Goal: Transaction & Acquisition: Purchase product/service

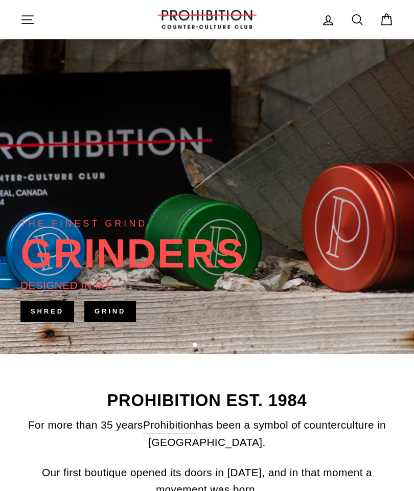
scroll to position [112, 0]
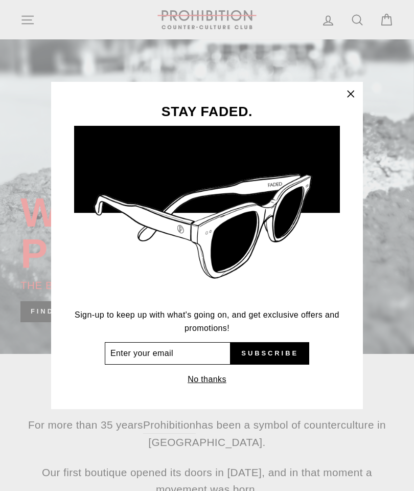
click at [179, 365] on input "Enter your email" at bounding box center [168, 353] width 126 height 23
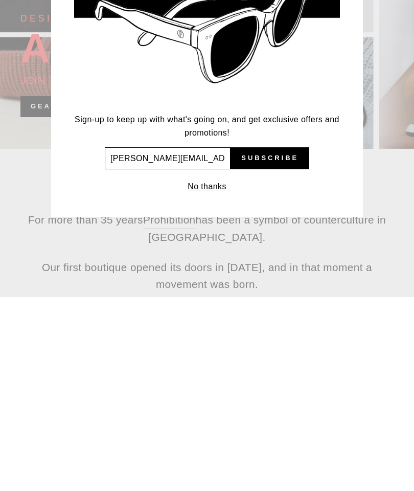
type input "chrissyuithoven@yahoo.ca"
click at [274, 347] on span "Subscribe" at bounding box center [270, 351] width 57 height 9
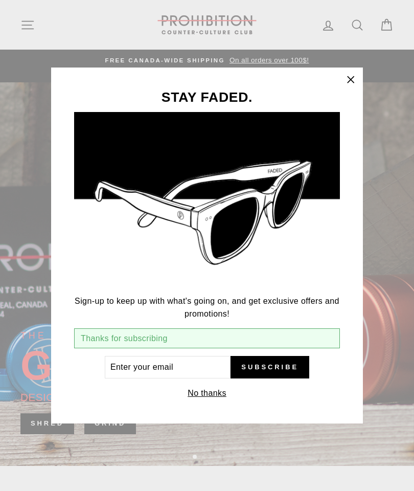
click at [350, 82] on icon "button" at bounding box center [351, 80] width 14 height 14
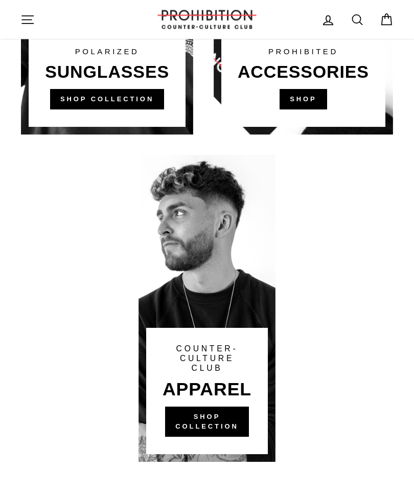
scroll to position [811, 0]
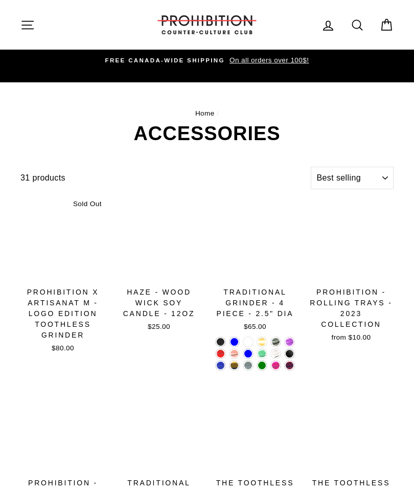
select select "best-selling"
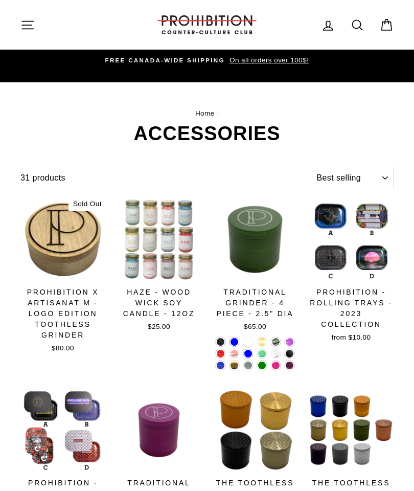
click at [356, 30] on icon at bounding box center [358, 25] width 14 height 14
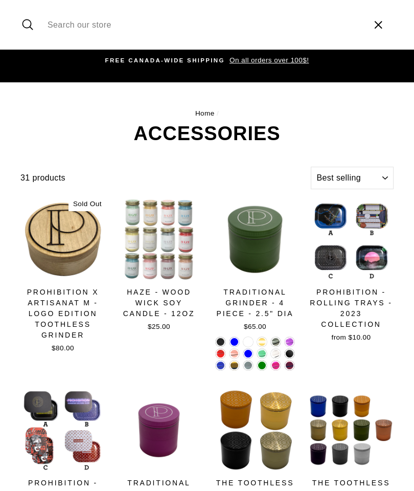
type input "L"
type input "Silicone"
click at [31, 25] on button "Search" at bounding box center [31, 25] width 22 height 34
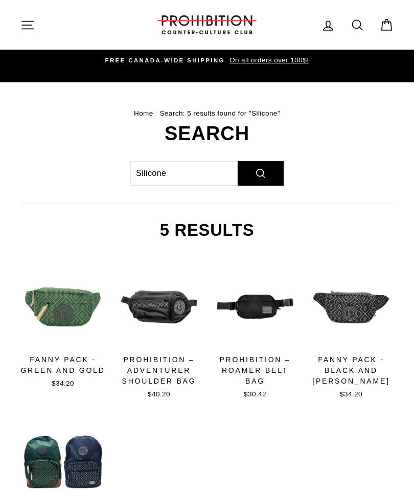
click at [351, 31] on icon at bounding box center [358, 25] width 14 height 14
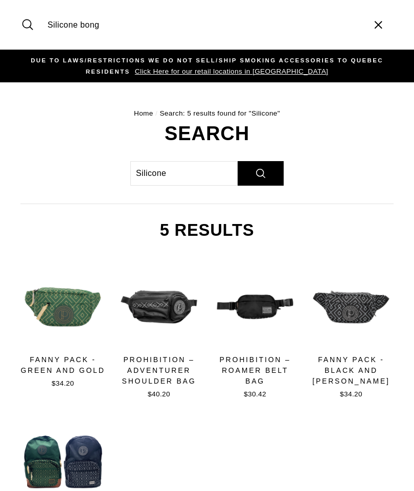
type input "Silicone bong"
click at [31, 25] on button "Search" at bounding box center [31, 25] width 22 height 34
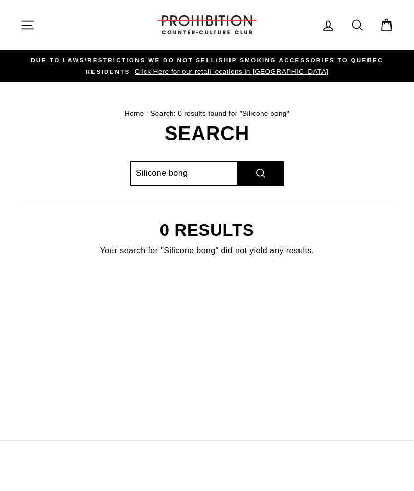
click at [158, 174] on input "Silicone bong" at bounding box center [183, 173] width 107 height 25
type input "bong"
click at [270, 177] on button "Search" at bounding box center [261, 173] width 46 height 25
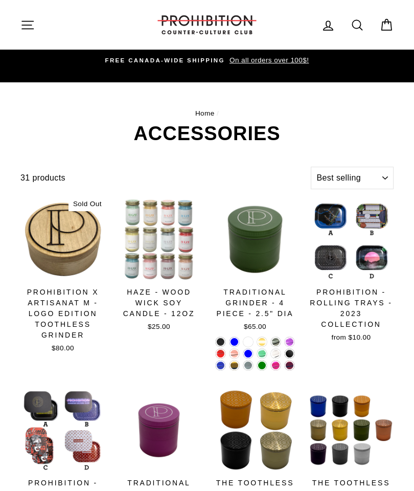
select select "best-selling"
